Goal: Task Accomplishment & Management: Complete application form

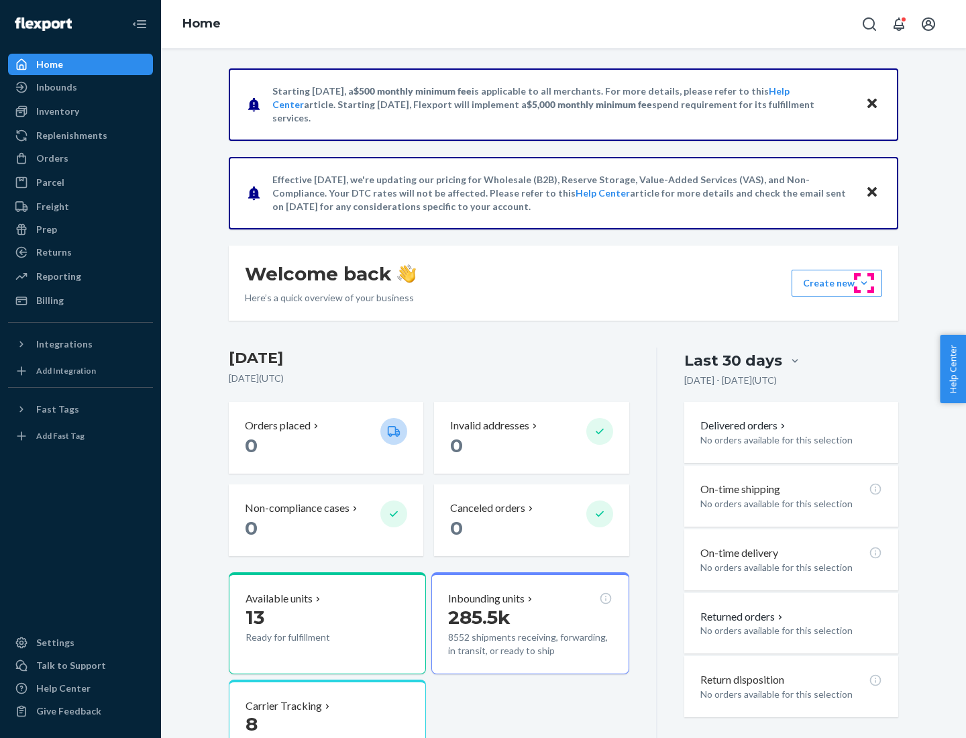
click at [864, 283] on button "Create new Create new inbound Create new order Create new product" at bounding box center [836, 283] width 91 height 27
click at [80, 87] on div "Inbounds" at bounding box center [80, 87] width 142 height 19
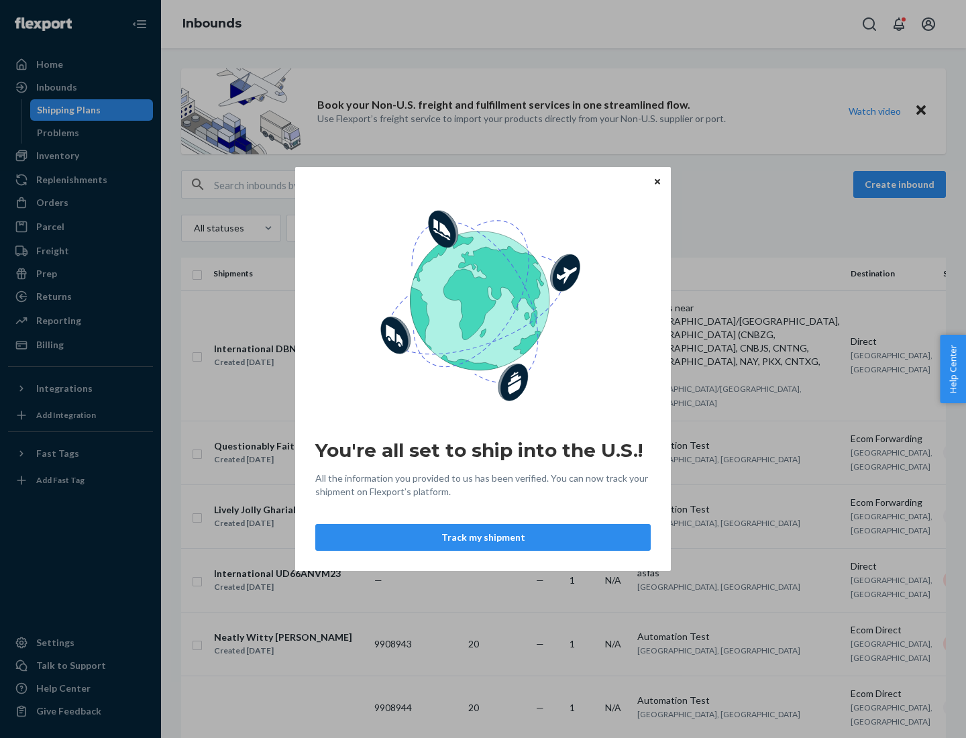
click at [656, 181] on icon "Close" at bounding box center [656, 180] width 5 height 5
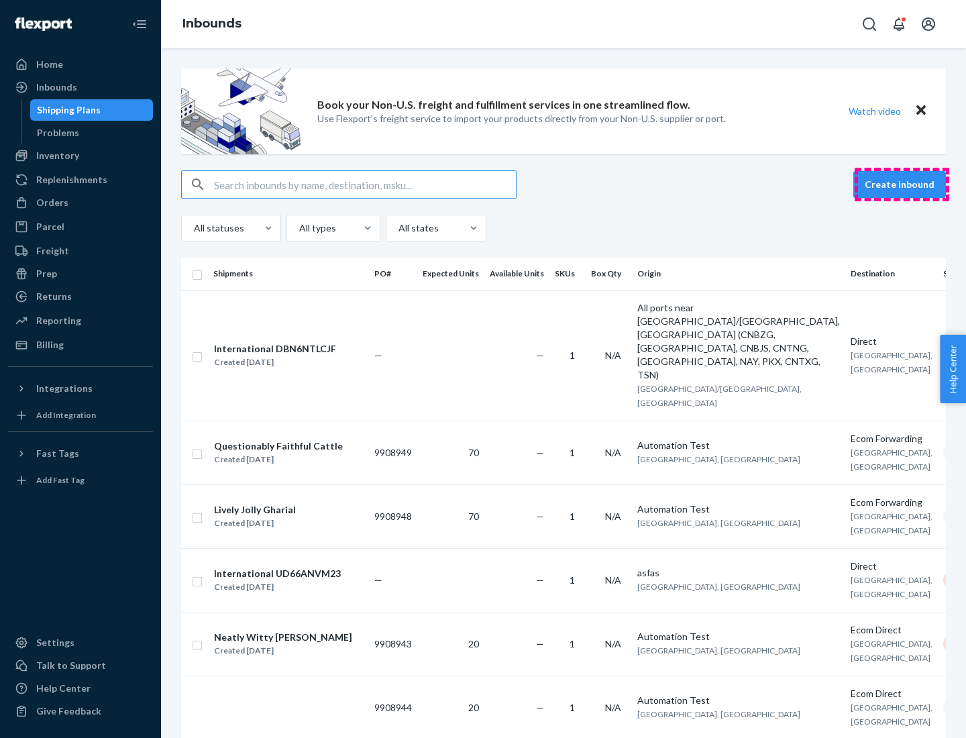
click at [901, 184] on button "Create inbound" at bounding box center [899, 184] width 93 height 27
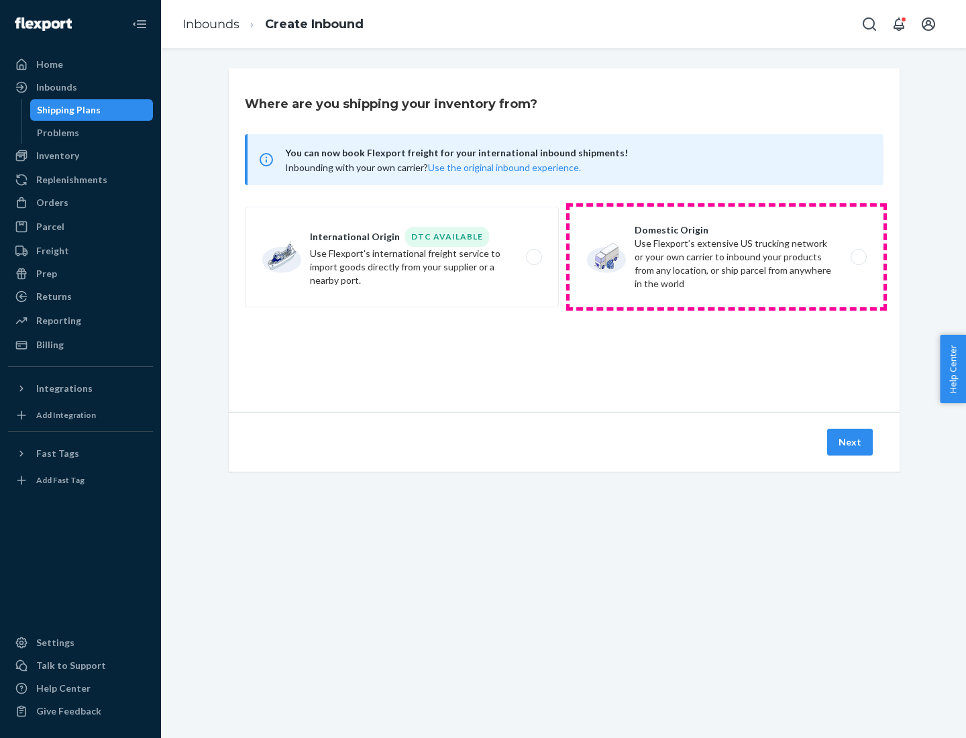
click at [726, 257] on label "Domestic Origin Use Flexport’s extensive US trucking network or your own carrie…" at bounding box center [726, 257] width 314 height 101
click at [858, 257] on input "Domestic Origin Use Flexport’s extensive US trucking network or your own carrie…" at bounding box center [862, 257] width 9 height 9
radio input "true"
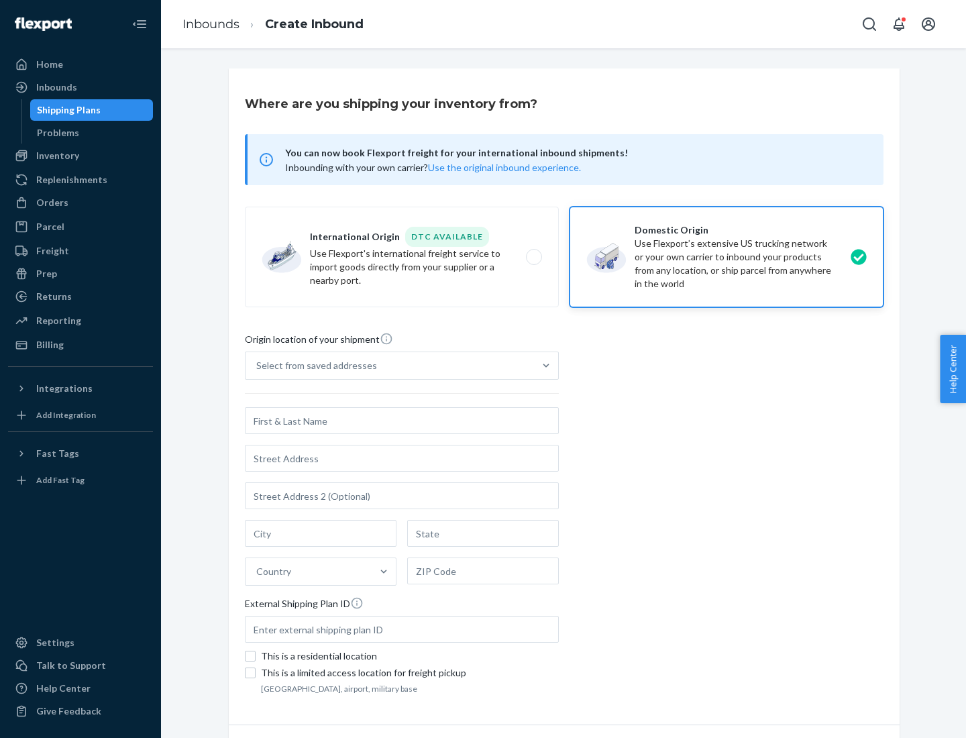
click at [390, 365] on div "Select from saved addresses" at bounding box center [389, 365] width 288 height 27
click at [257, 365] on input "Select from saved addresses" at bounding box center [256, 365] width 1 height 13
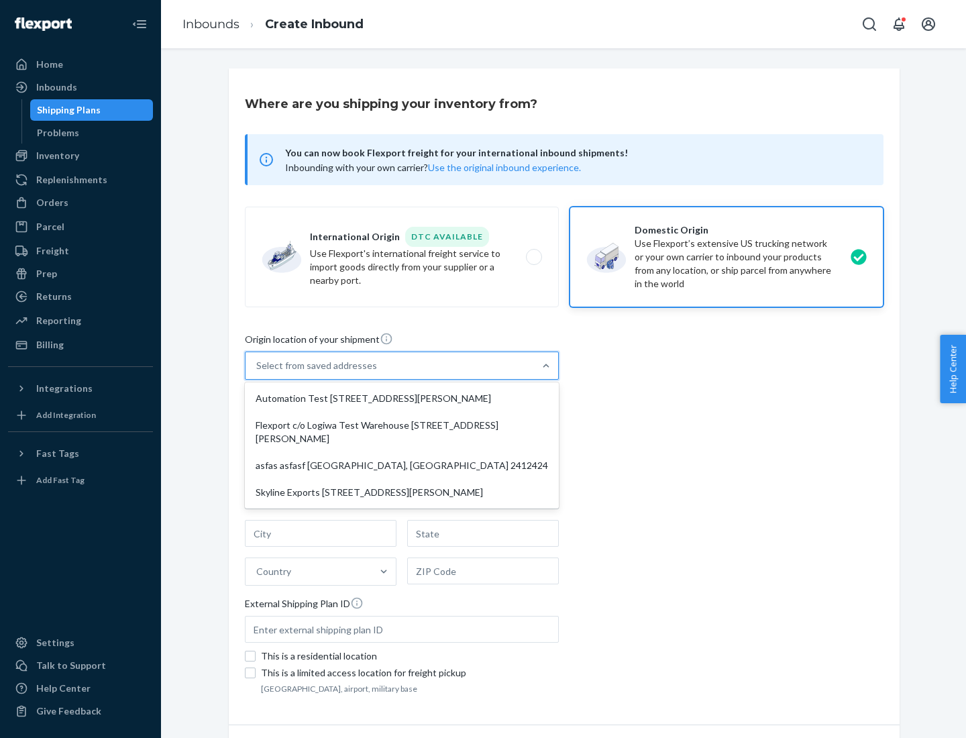
scroll to position [5, 0]
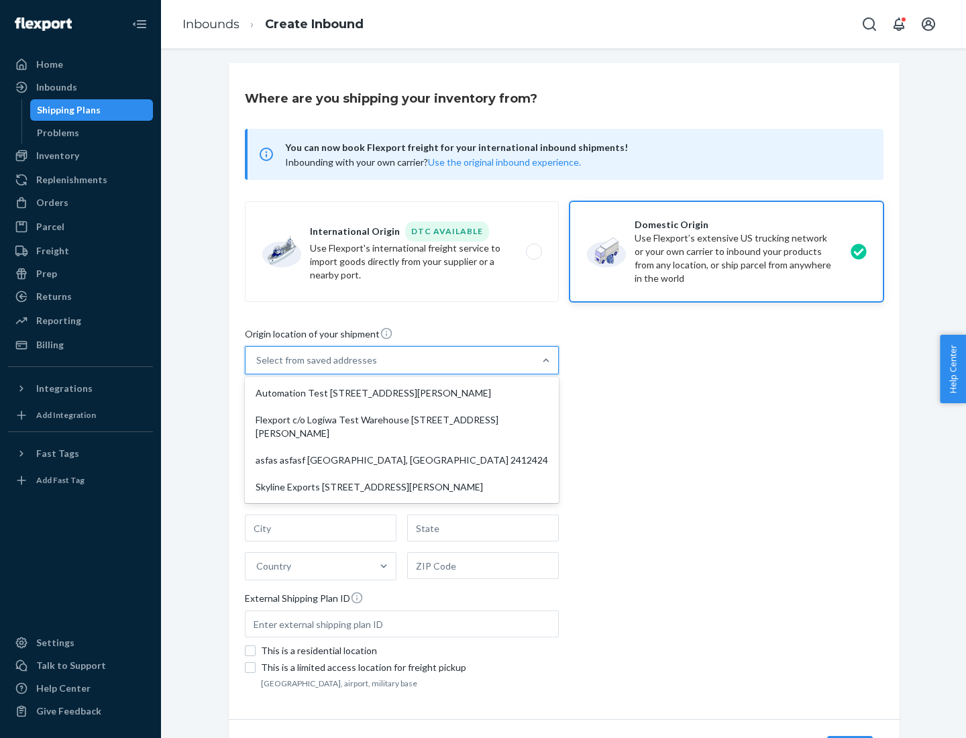
click at [402, 393] on div "Automation Test [STREET_ADDRESS][PERSON_NAME]" at bounding box center [401, 393] width 308 height 27
click at [257, 367] on input "option Automation Test [STREET_ADDRESS][PERSON_NAME] focused, 1 of 4. 4 results…" at bounding box center [256, 359] width 1 height 13
type input "Automation Test"
type input "9th Floor"
type input "[GEOGRAPHIC_DATA]"
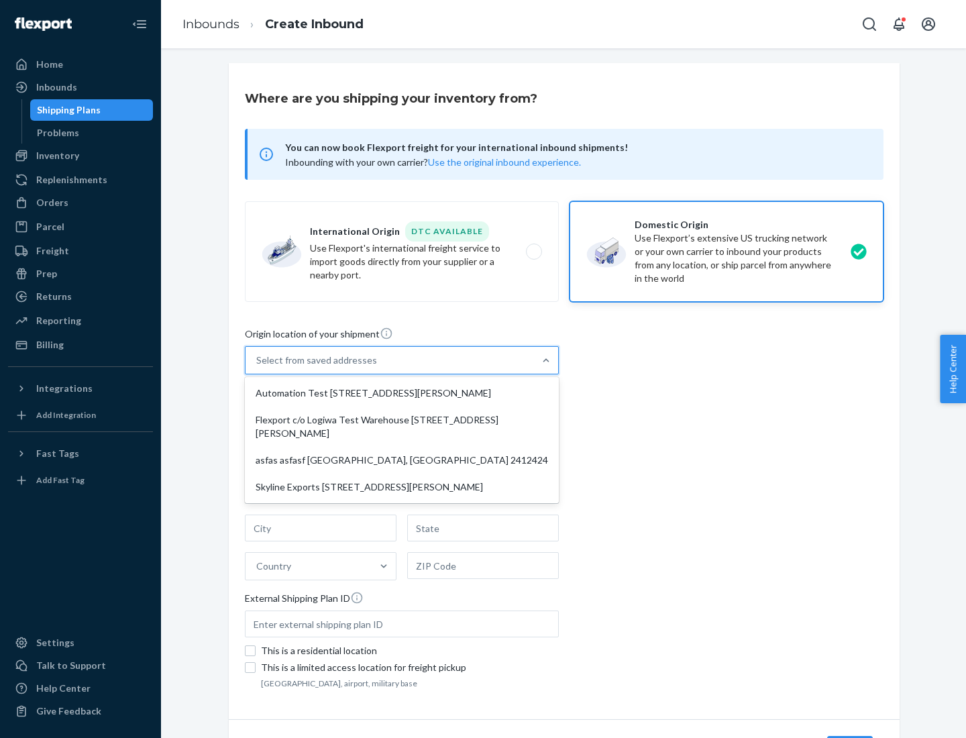
type input "CA"
type input "94104"
type input "[STREET_ADDRESS][PERSON_NAME]"
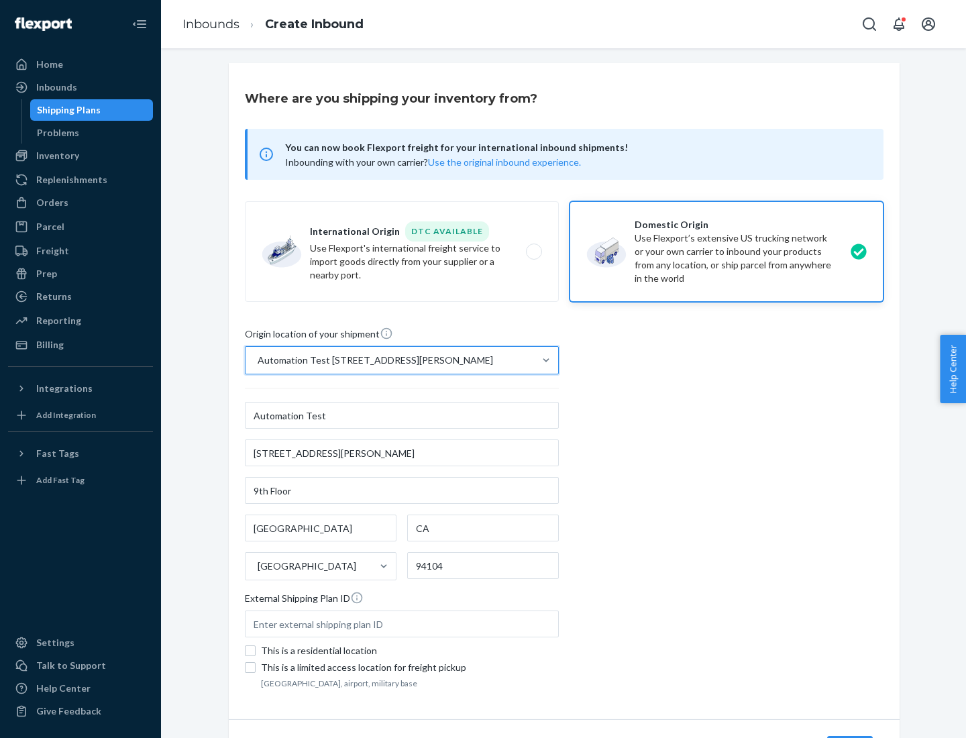
scroll to position [78, 0]
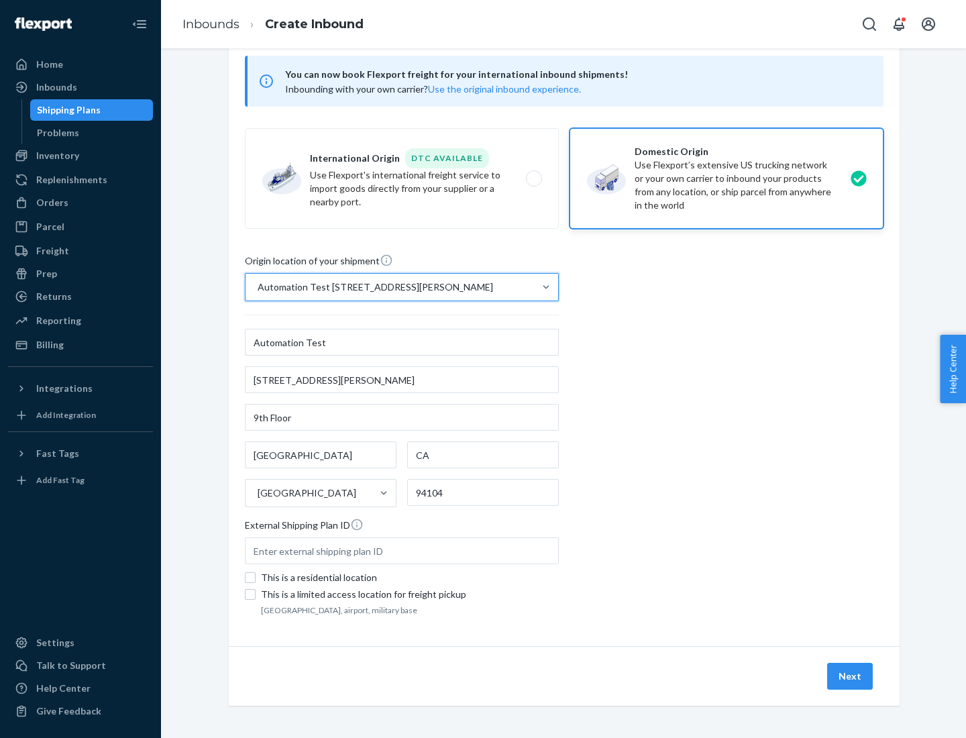
click at [850, 676] on button "Next" at bounding box center [850, 676] width 46 height 27
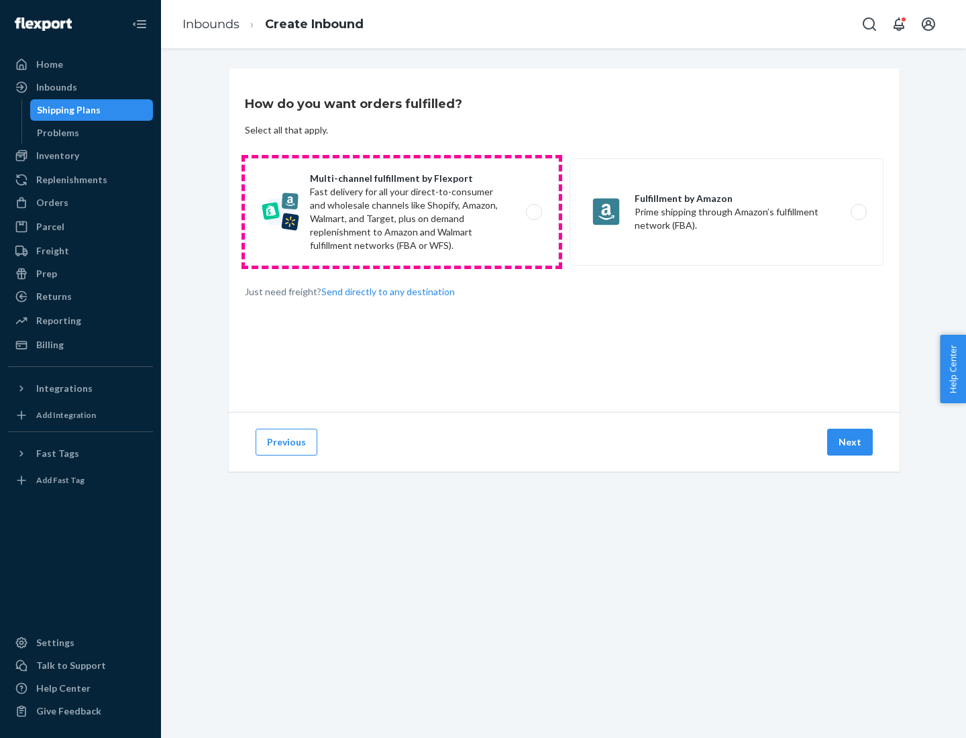
click at [402, 212] on label "Multi-channel fulfillment by Flexport Fast delivery for all your direct-to-cons…" at bounding box center [402, 211] width 314 height 107
click at [533, 212] on input "Multi-channel fulfillment by Flexport Fast delivery for all your direct-to-cons…" at bounding box center [537, 212] width 9 height 9
radio input "true"
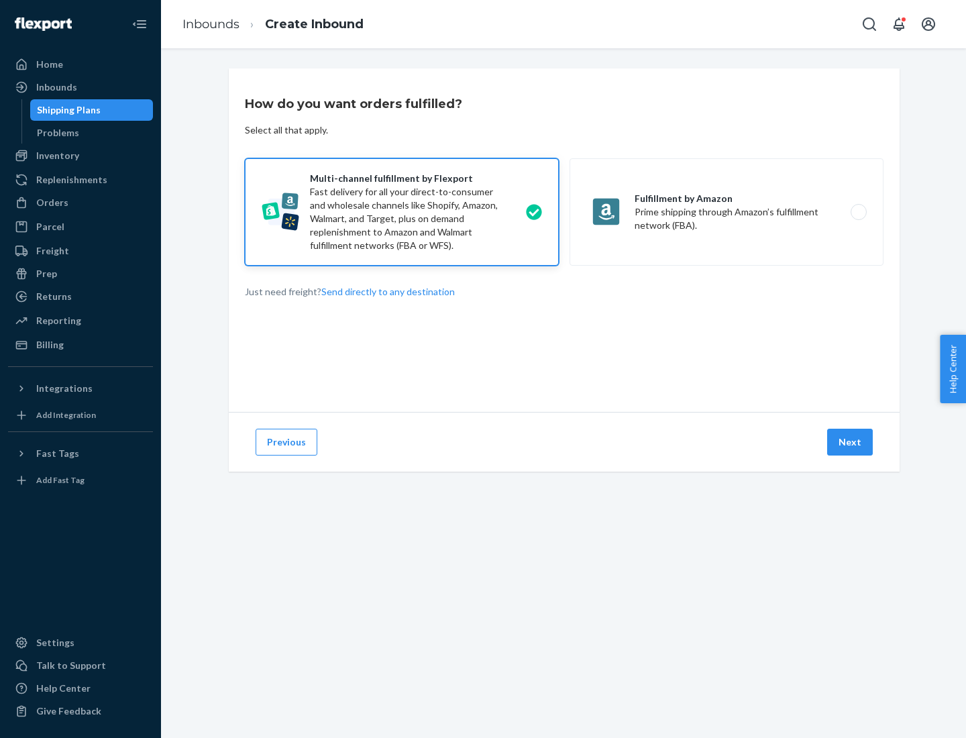
click at [850, 442] on button "Next" at bounding box center [850, 441] width 46 height 27
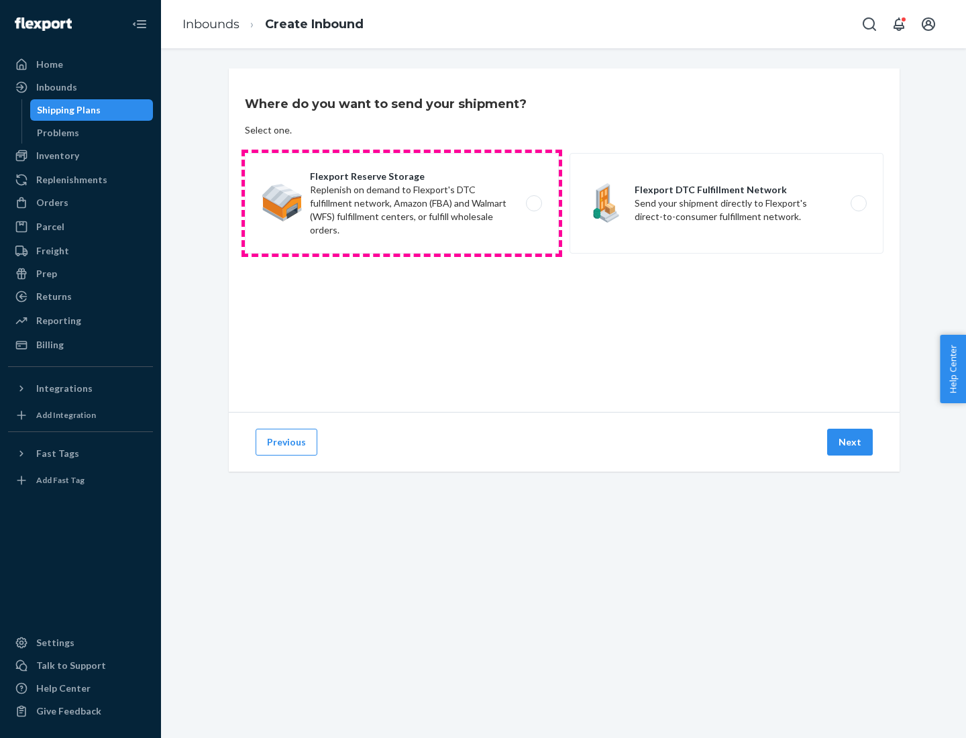
click at [402, 203] on label "Flexport Reserve Storage Replenish on demand to Flexport's DTC fulfillment netw…" at bounding box center [402, 203] width 314 height 101
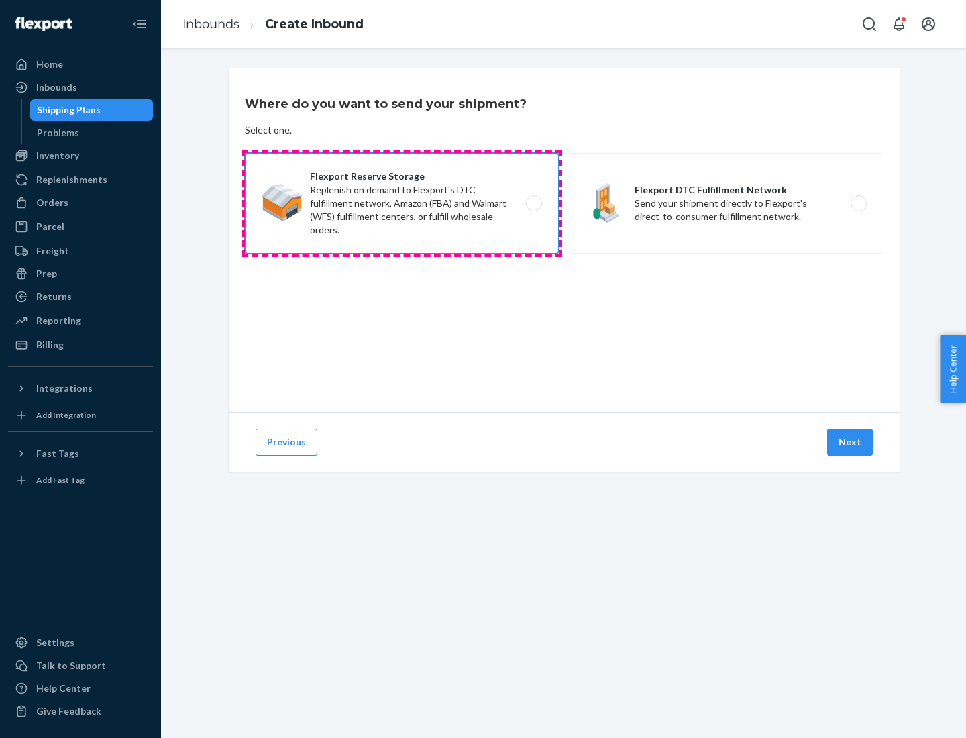
click at [533, 203] on input "Flexport Reserve Storage Replenish on demand to Flexport's DTC fulfillment netw…" at bounding box center [537, 203] width 9 height 9
radio input "true"
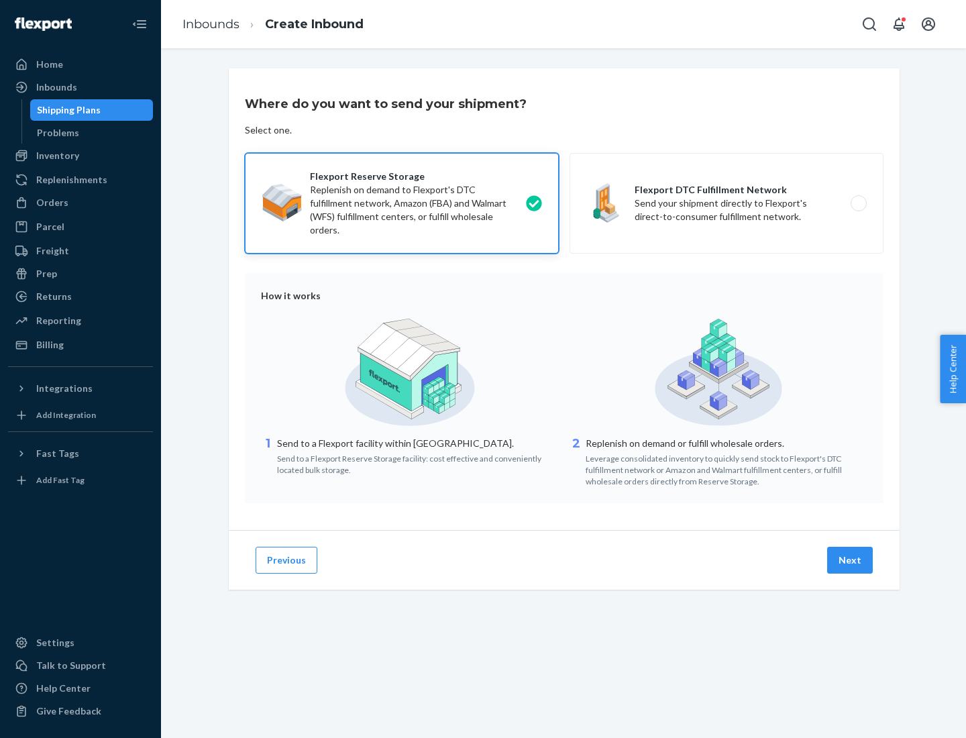
click at [850, 560] on button "Next" at bounding box center [850, 560] width 46 height 27
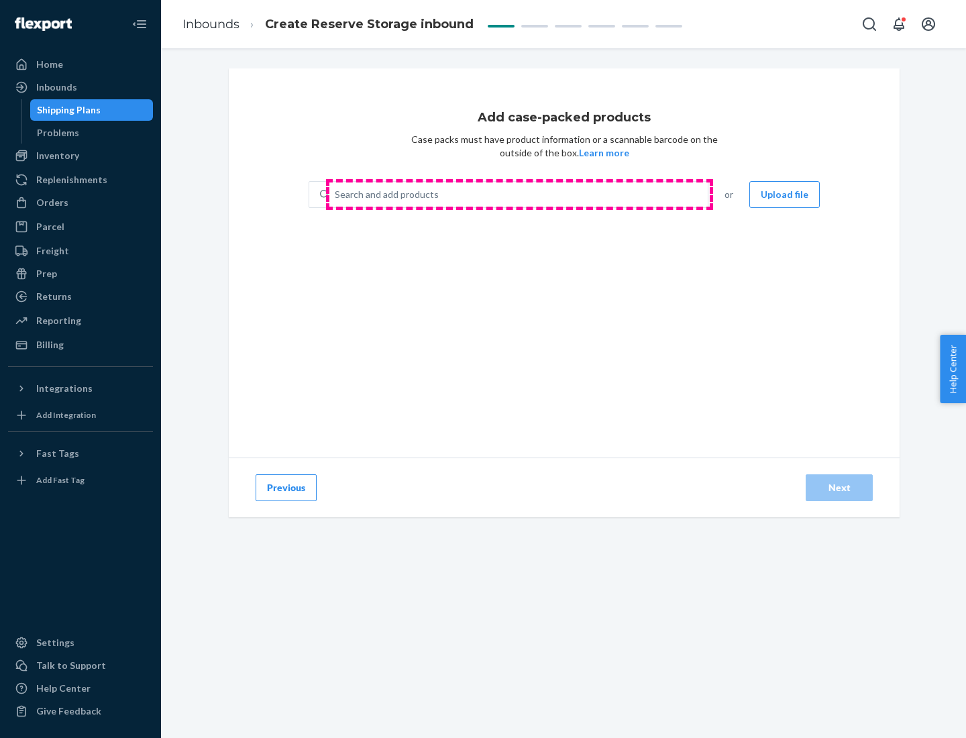
click at [519, 194] on div "Search and add products" at bounding box center [518, 194] width 378 height 24
click at [336, 194] on input "Search and add products" at bounding box center [335, 194] width 1 height 13
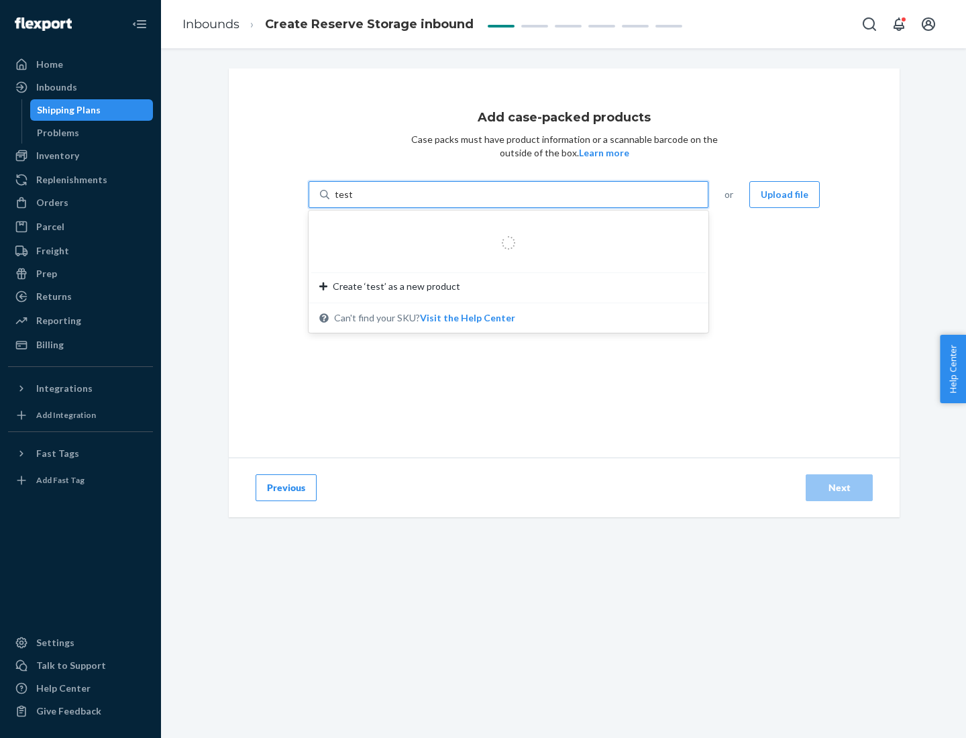
type input "test-syn"
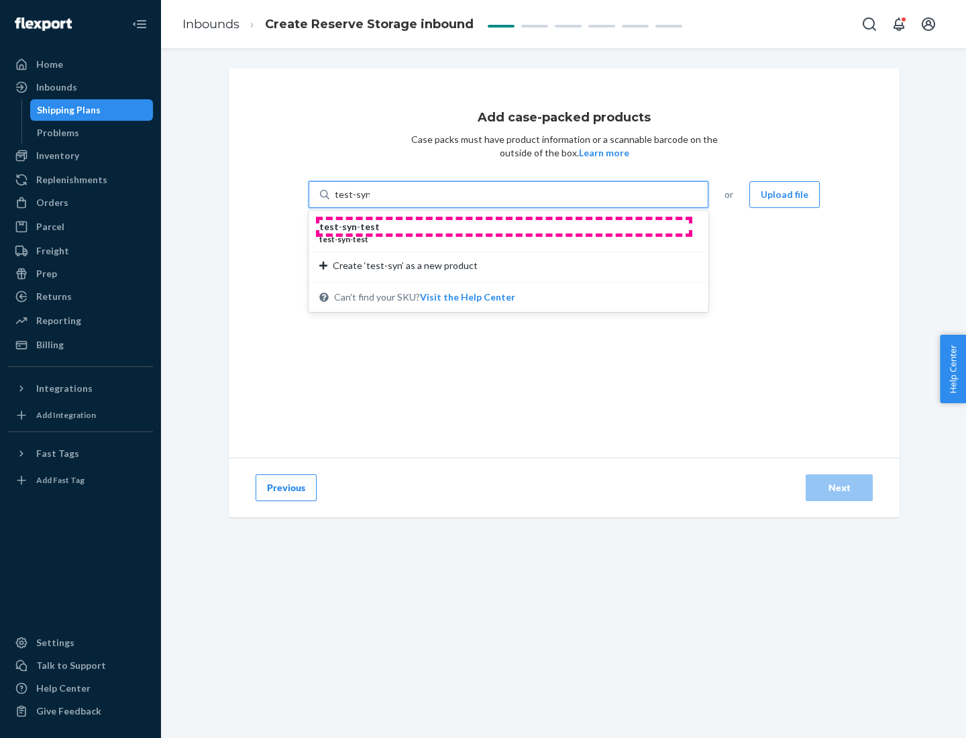
click at [504, 227] on div "test - syn - test" at bounding box center [502, 226] width 367 height 13
click at [369, 201] on input "test-syn" at bounding box center [352, 194] width 35 height 13
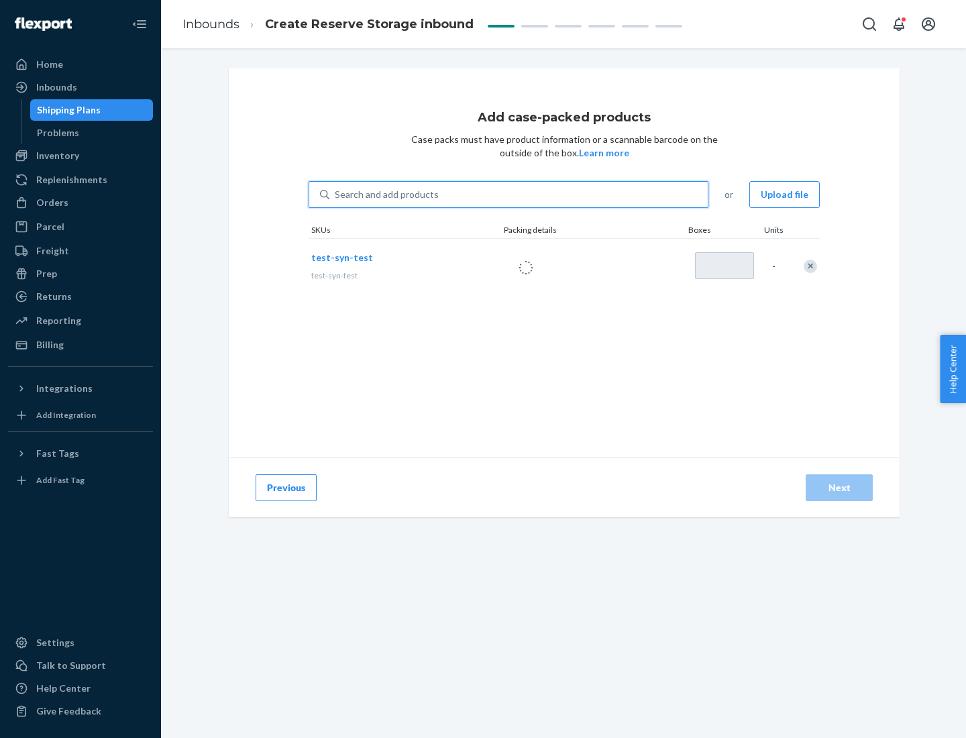
type input "1"
click at [839, 488] on div "Next" at bounding box center [839, 487] width 44 height 13
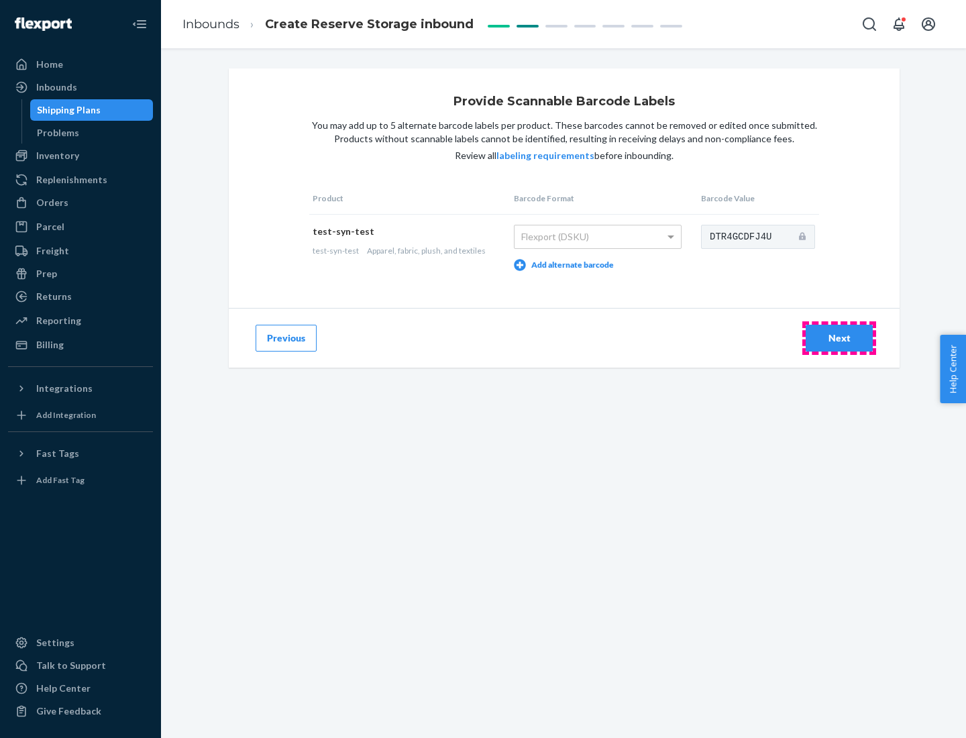
click at [839, 337] on div "Next" at bounding box center [839, 337] width 44 height 13
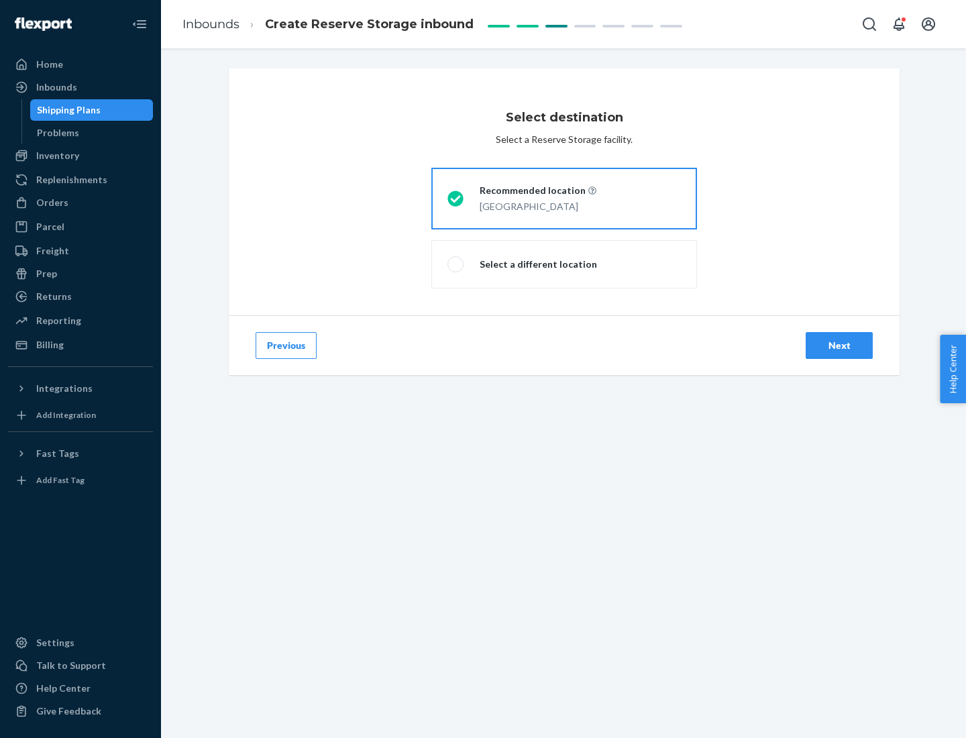
click at [839, 345] on div "Next" at bounding box center [839, 345] width 44 height 13
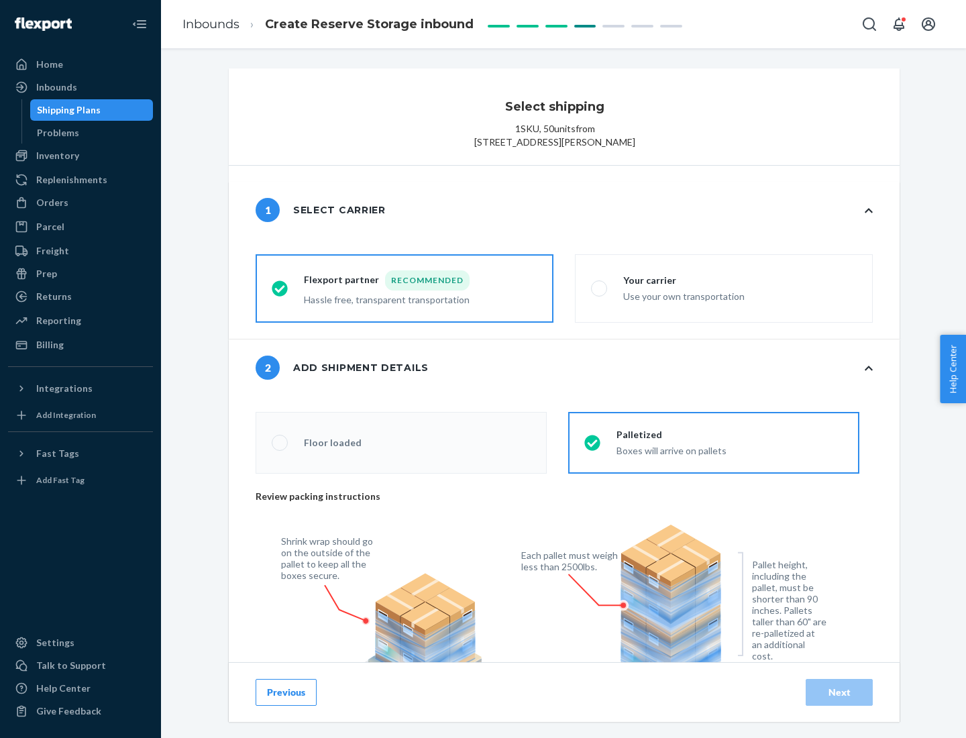
radio input "false"
type input "1"
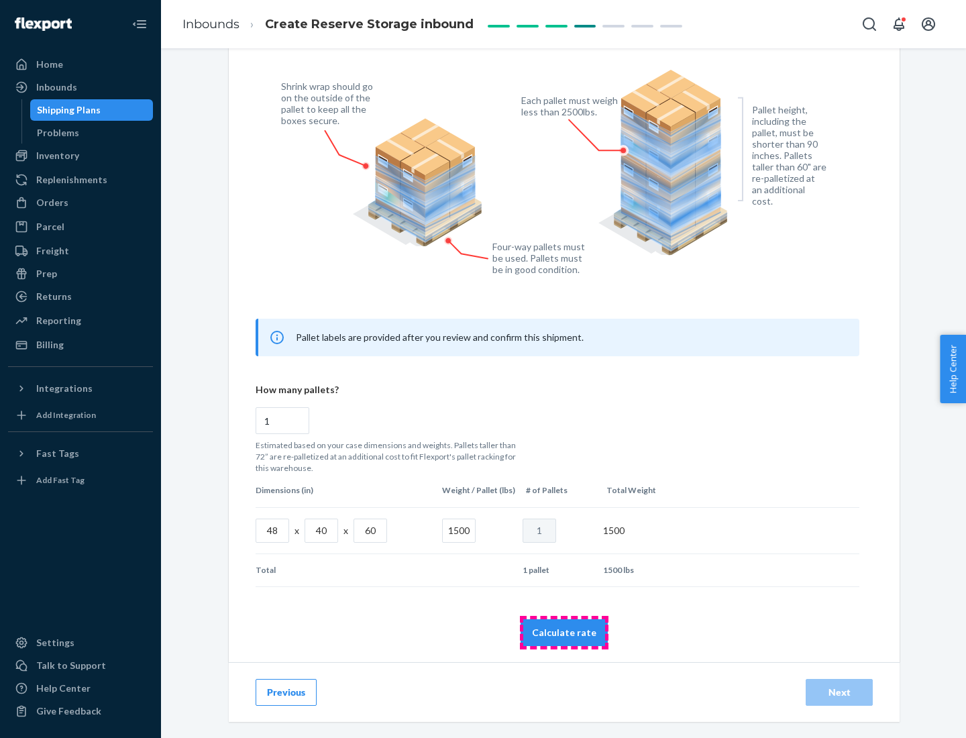
click at [564, 632] on button "Calculate rate" at bounding box center [563, 632] width 87 height 27
radio input "false"
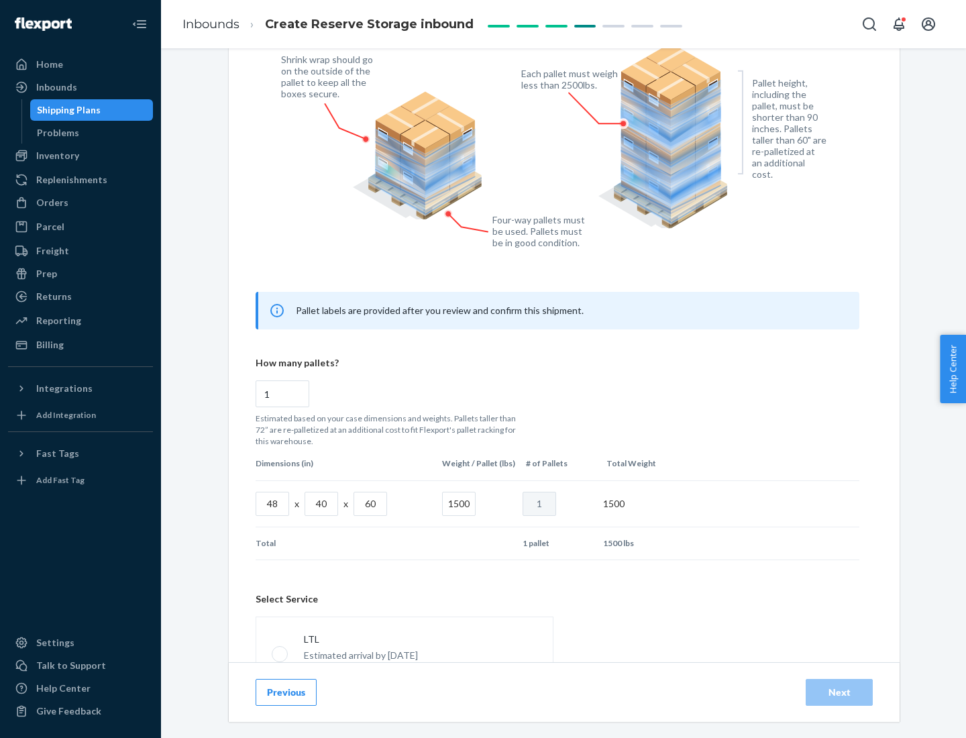
scroll to position [593, 0]
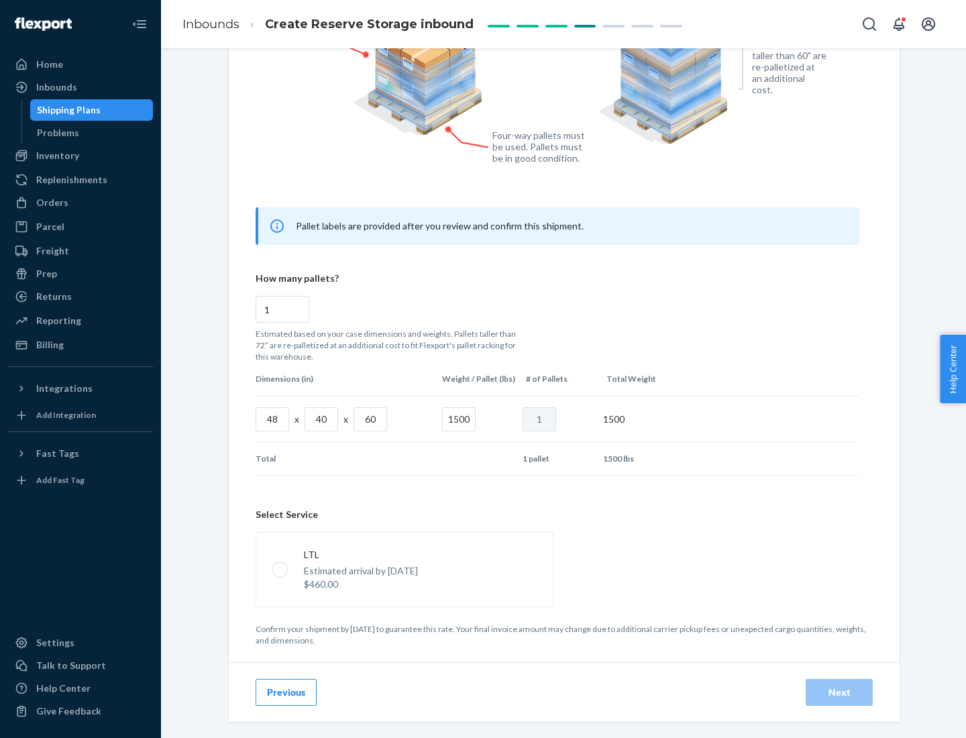
click at [404, 569] on p "Estimated arrival by [DATE]" at bounding box center [361, 570] width 114 height 13
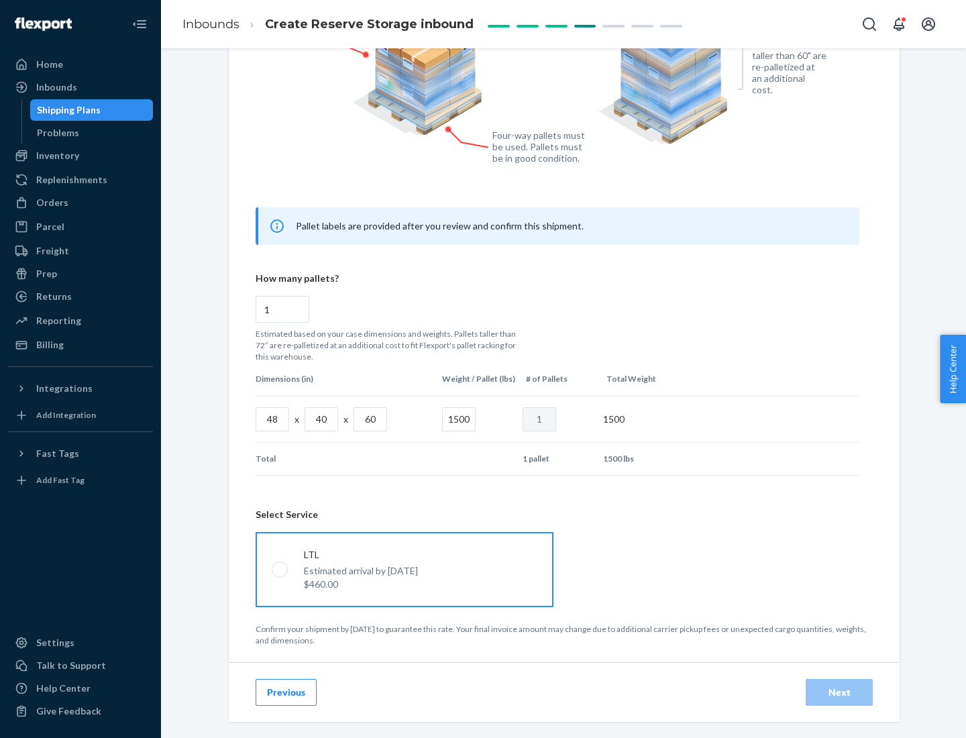
click at [280, 569] on input "LTL Estimated arrival by [DATE] $460.00" at bounding box center [276, 569] width 9 height 9
radio input "true"
radio input "false"
click at [839, 691] on div "Next" at bounding box center [839, 691] width 44 height 13
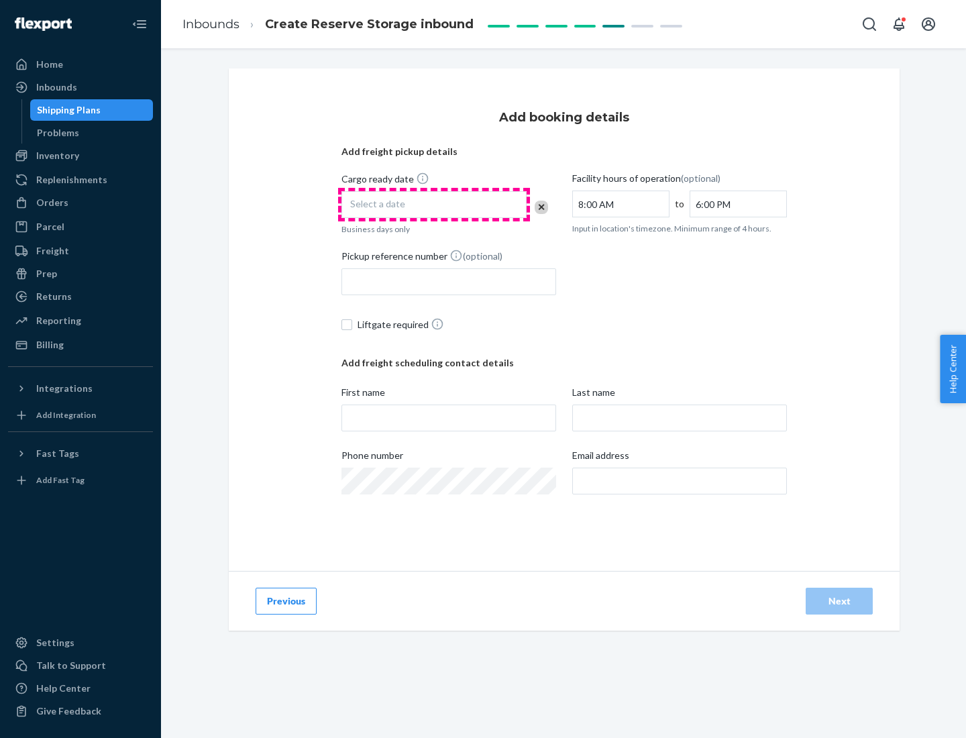
click at [434, 205] on div "Select a date" at bounding box center [433, 204] width 185 height 27
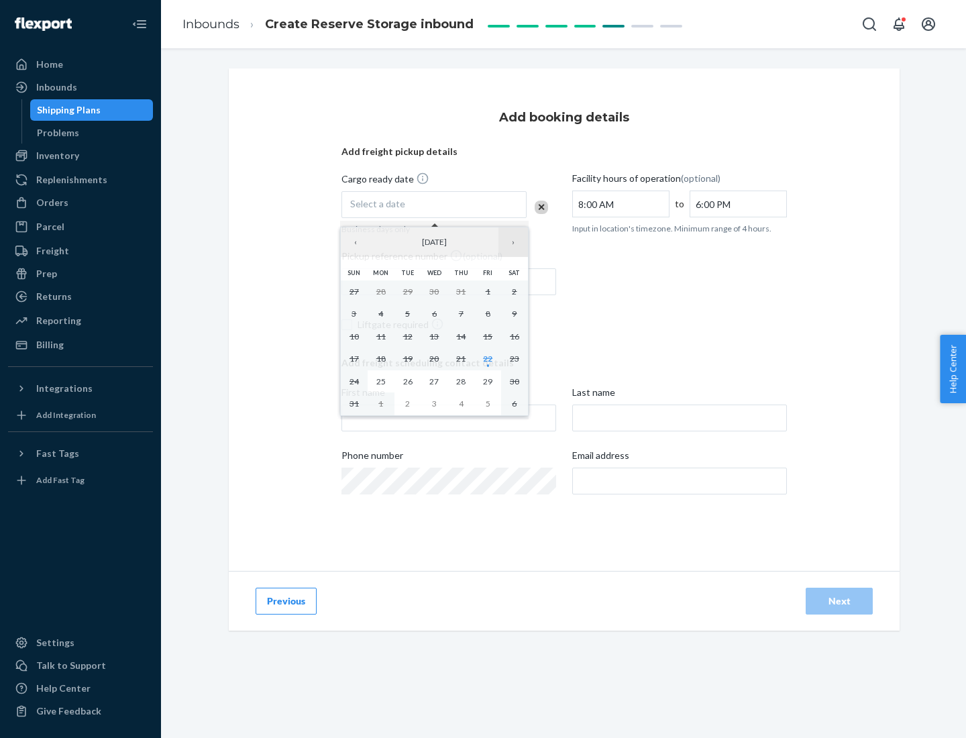
click at [513, 242] on button "›" at bounding box center [513, 242] width 30 height 30
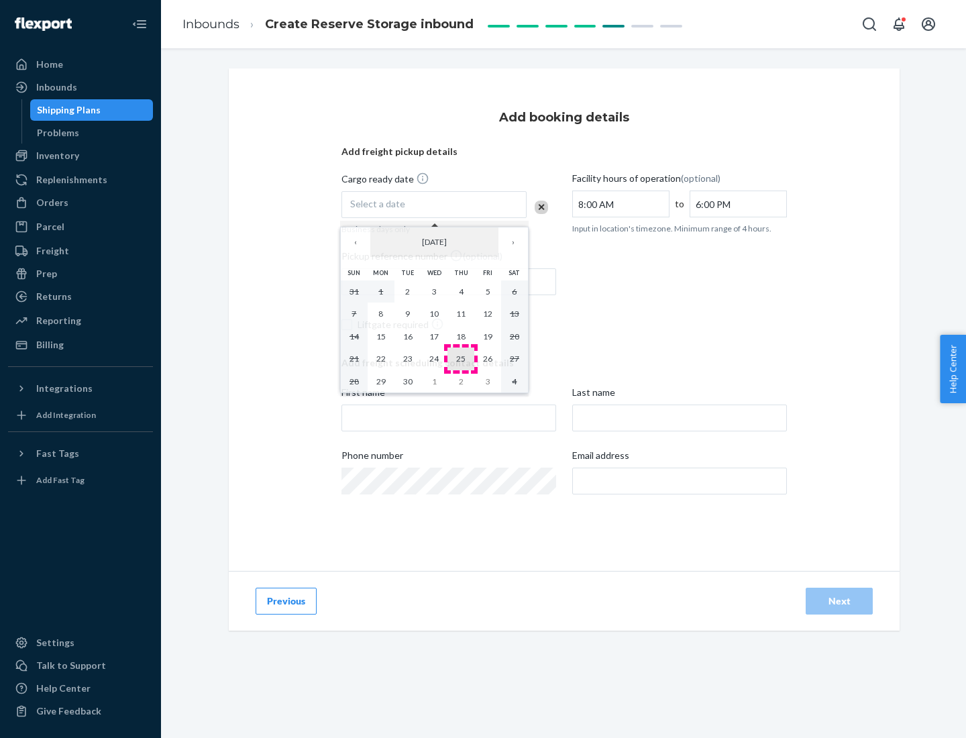
click at [461, 358] on abbr "25" at bounding box center [460, 358] width 9 height 10
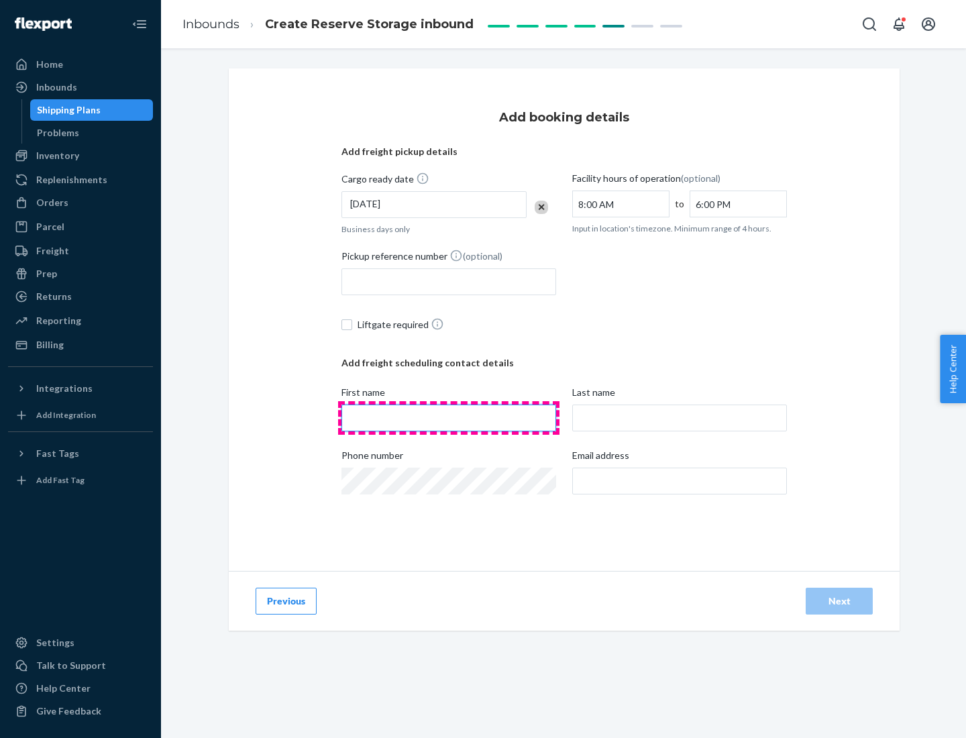
click at [449, 418] on input "First name" at bounding box center [448, 417] width 215 height 27
type input "[PERSON_NAME]"
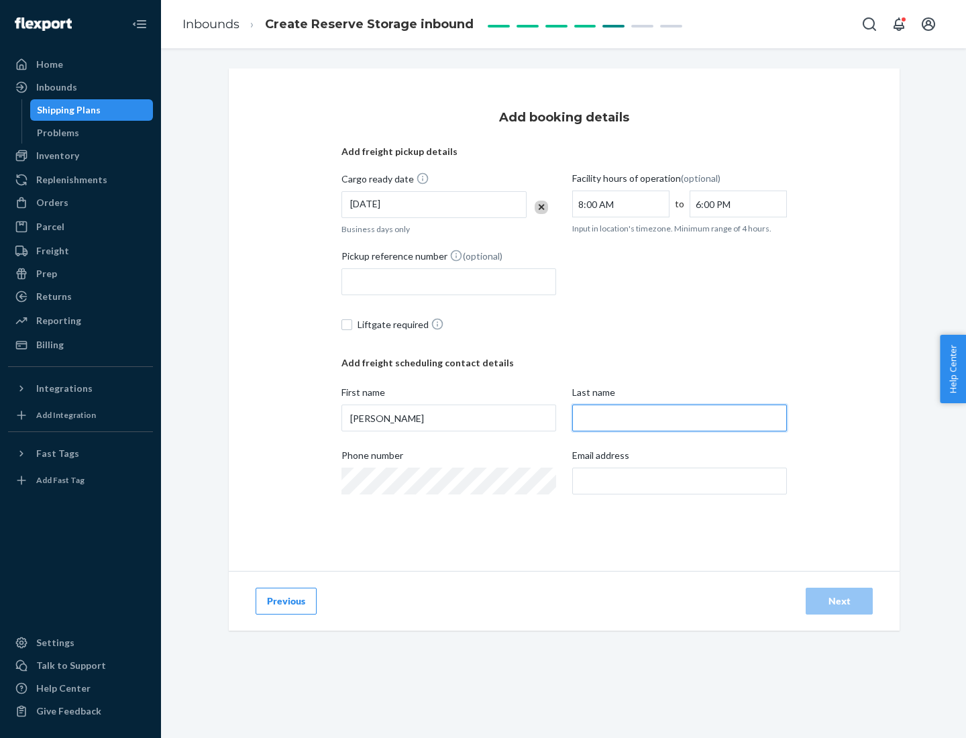
click at [679, 418] on input "Last name" at bounding box center [679, 417] width 215 height 27
type input "Doe"
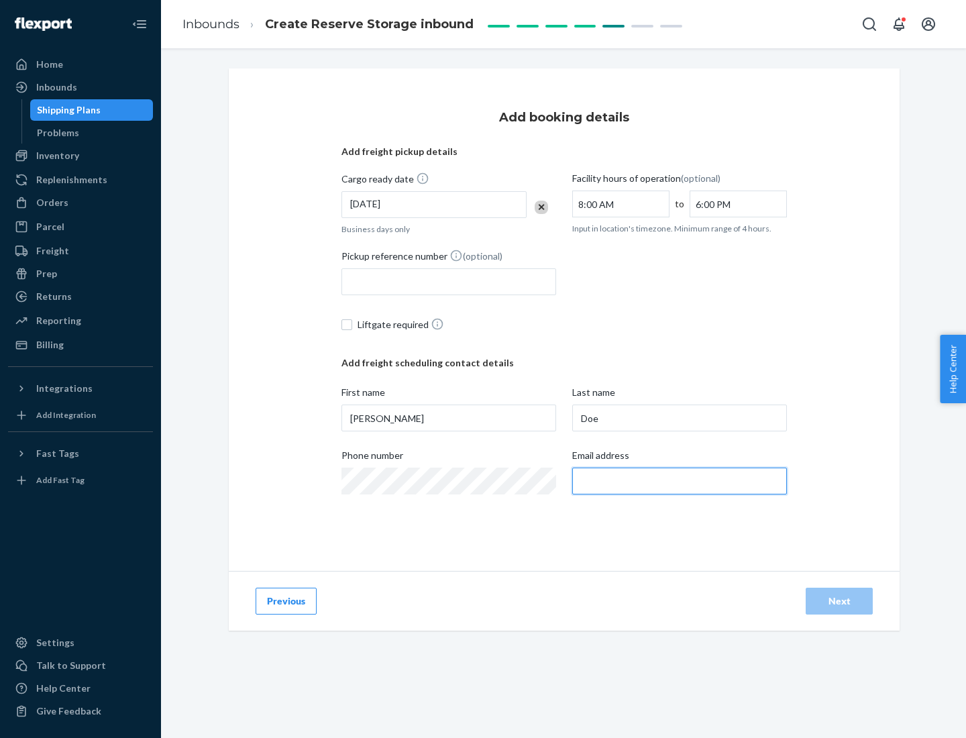
click at [679, 481] on input "Email address" at bounding box center [679, 480] width 215 height 27
type input "[EMAIL_ADDRESS][DOMAIN_NAME]"
click at [839, 601] on div "Next" at bounding box center [839, 600] width 44 height 13
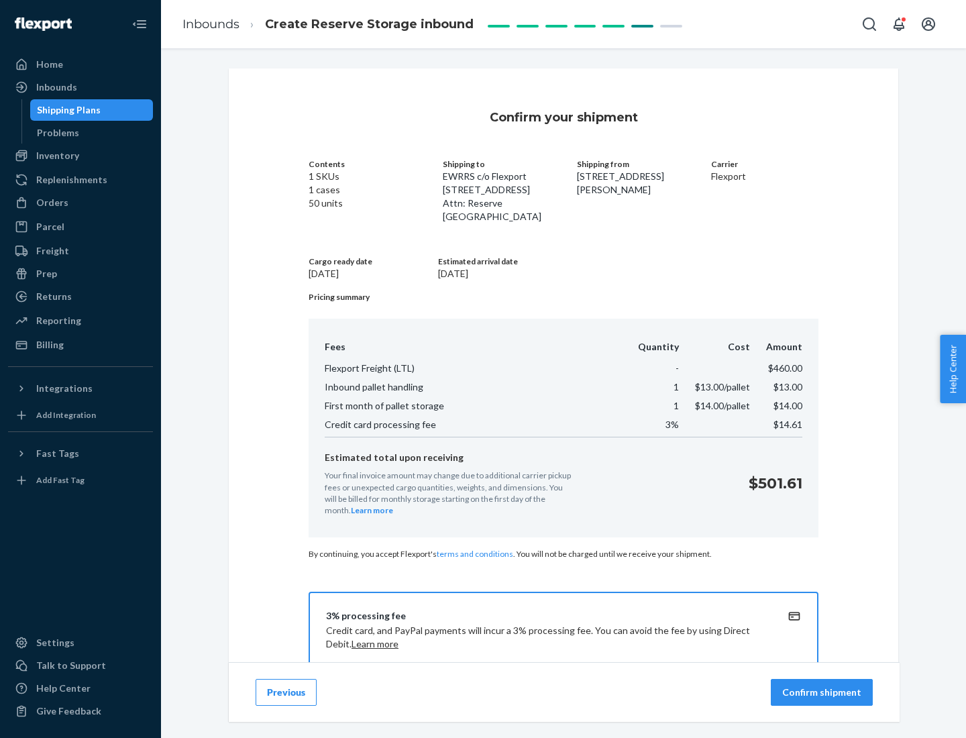
scroll to position [193, 0]
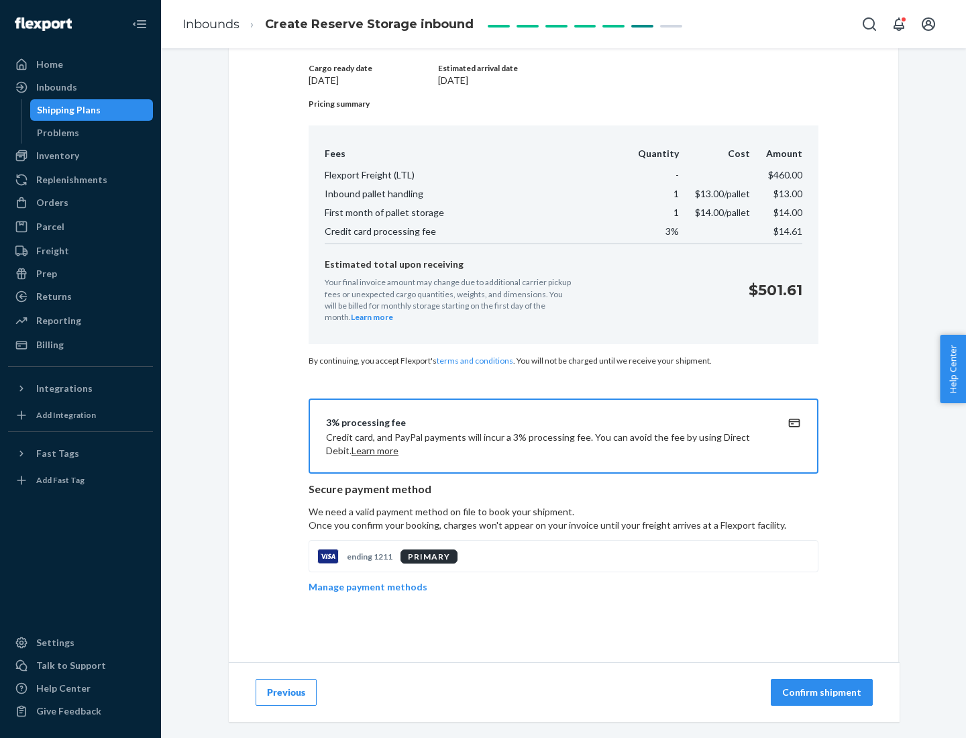
click at [823, 692] on p "Confirm shipment" at bounding box center [821, 691] width 79 height 13
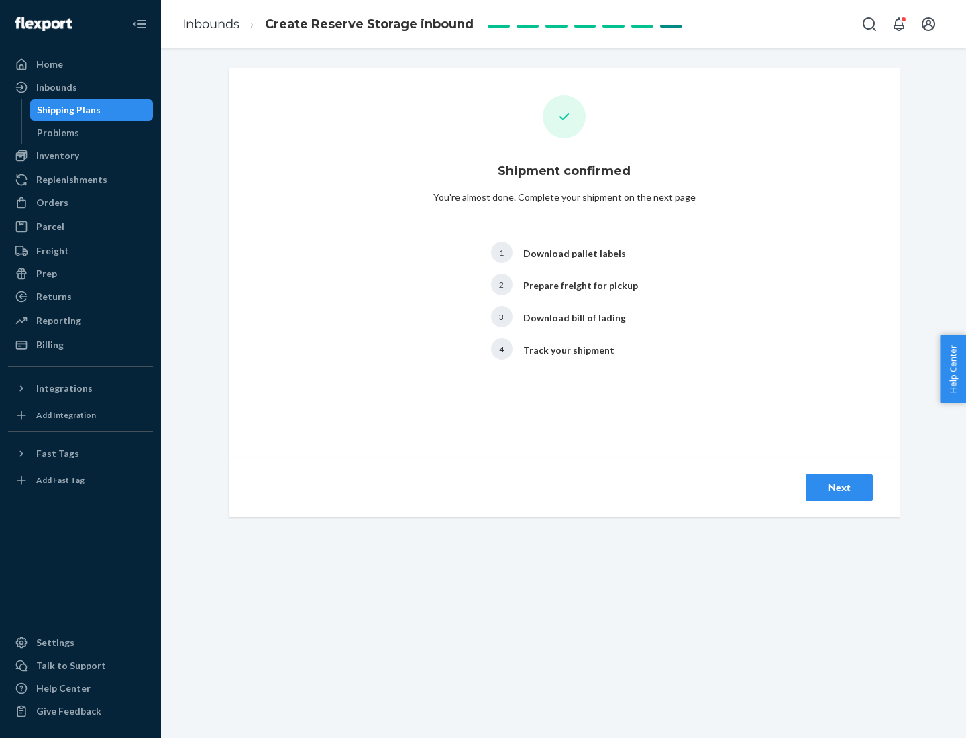
click at [839, 488] on div "Next" at bounding box center [839, 487] width 44 height 13
